Goal: Complete application form

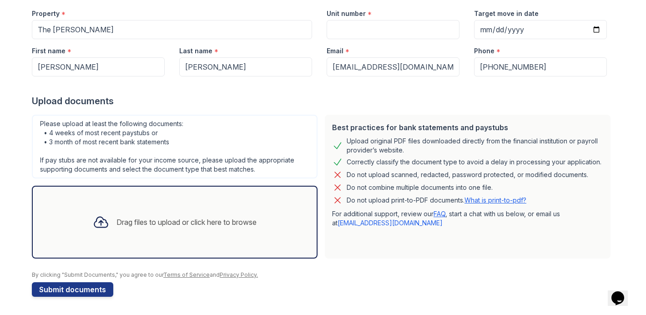
click at [222, 222] on div "Drag files to upload or click here to browse" at bounding box center [187, 222] width 140 height 11
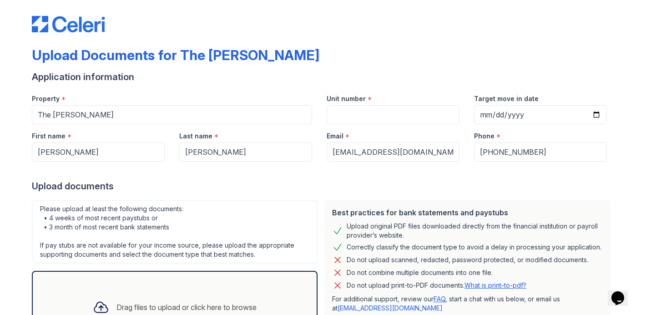
scroll to position [3, 0]
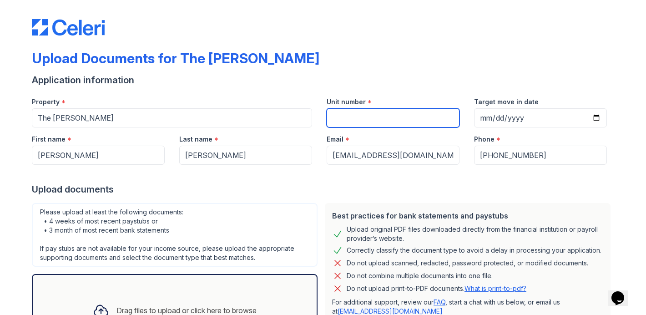
click at [377, 116] on input "Unit number" at bounding box center [393, 117] width 133 height 19
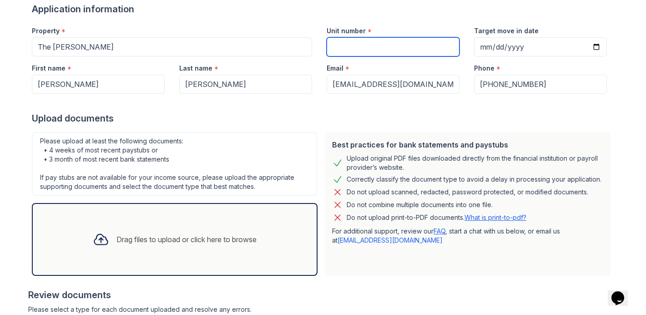
scroll to position [64, 0]
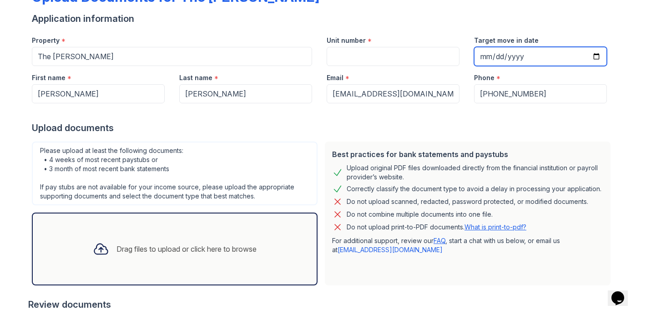
click at [596, 55] on input "Target move in date" at bounding box center [540, 56] width 133 height 19
click at [595, 55] on input "2025-10-24" at bounding box center [540, 56] width 133 height 19
type input "2025-10-25"
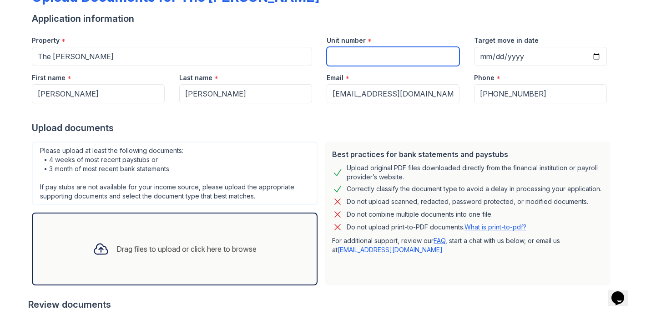
click at [422, 56] on input "Unit number" at bounding box center [393, 56] width 133 height 19
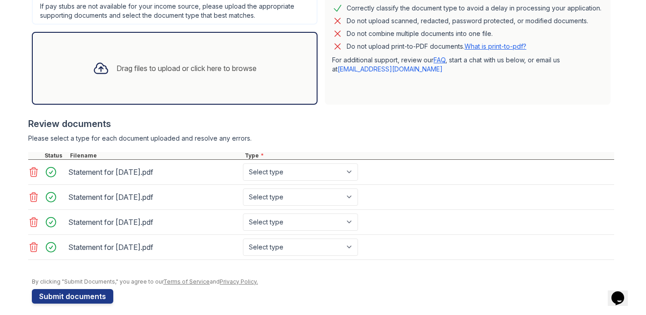
scroll to position [252, 0]
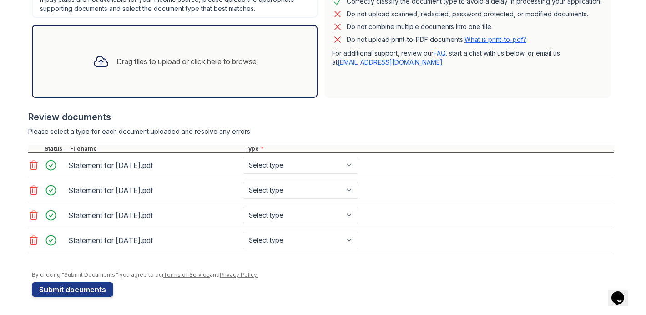
type input "144105"
click at [298, 169] on select "Select type Paystub Bank Statement Offer Letter Tax Documents Benefit Award Let…" at bounding box center [300, 165] width 115 height 17
select select "paystub"
click at [291, 186] on select "Select type Paystub Bank Statement Offer Letter Tax Documents Benefit Award Let…" at bounding box center [300, 190] width 115 height 17
select select "paystub"
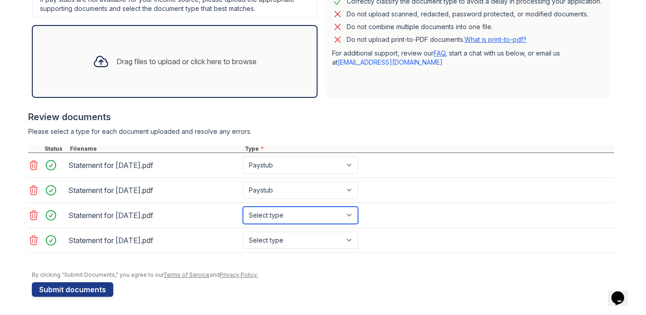
click at [280, 215] on select "Select type Paystub Bank Statement Offer Letter Tax Documents Benefit Award Let…" at bounding box center [300, 215] width 115 height 17
select select "paystub"
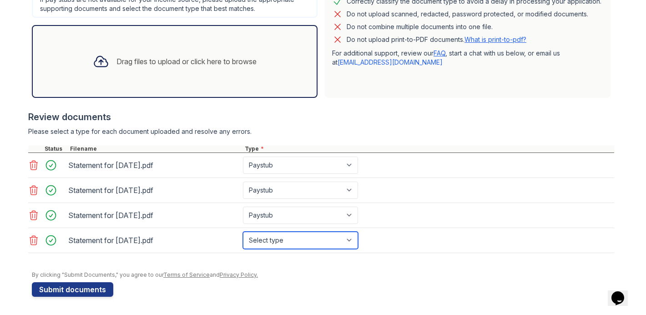
click at [277, 237] on select "Select type Paystub Bank Statement Offer Letter Tax Documents Benefit Award Let…" at bounding box center [300, 240] width 115 height 17
select select "paystub"
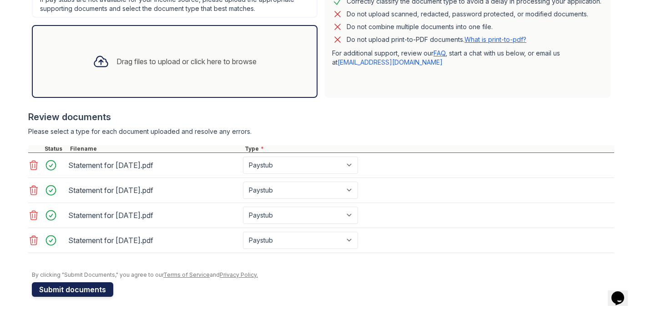
click at [100, 285] on button "Submit documents" at bounding box center [72, 289] width 81 height 15
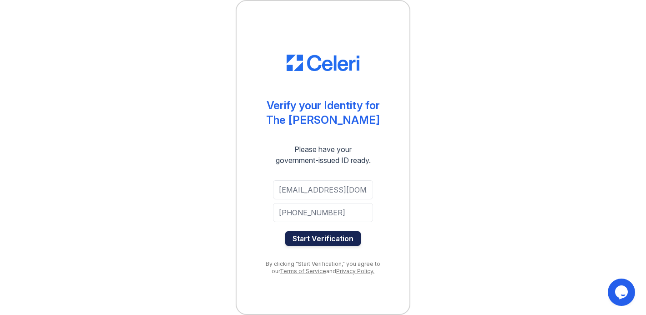
click at [332, 236] on button "Start Verification" at bounding box center [323, 238] width 76 height 15
